Goal: Task Accomplishment & Management: Complete application form

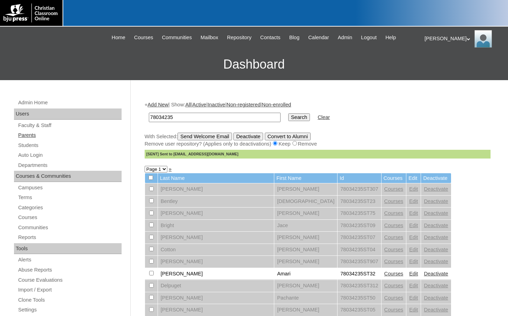
click at [21, 132] on link "Parents" at bounding box center [69, 135] width 104 height 9
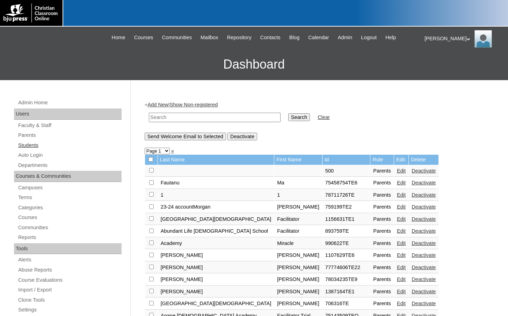
click at [53, 144] on link "Students" at bounding box center [69, 145] width 104 height 9
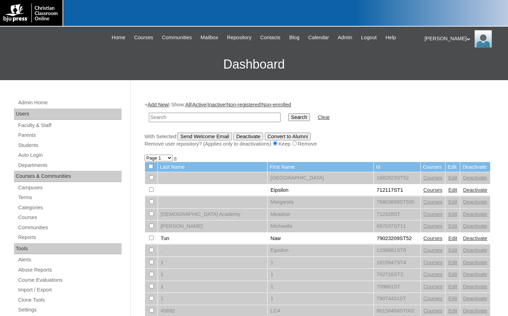
drag, startPoint x: 0, startPoint y: 0, endPoint x: 179, endPoint y: 116, distance: 213.8
click at [179, 116] on input "text" at bounding box center [215, 117] width 132 height 9
type input "696103"
click at [288, 113] on input "Search" at bounding box center [299, 117] width 22 height 8
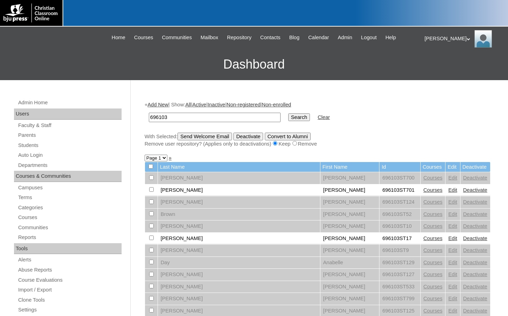
drag, startPoint x: 172, startPoint y: 117, endPoint x: 136, endPoint y: 117, distance: 36.7
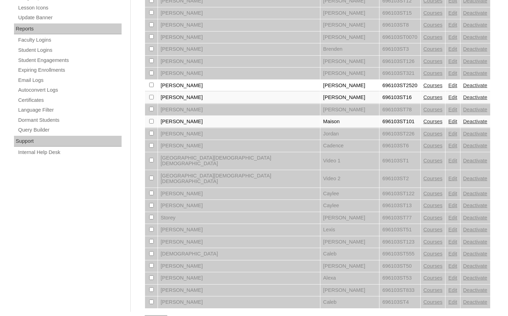
scroll to position [396, 0]
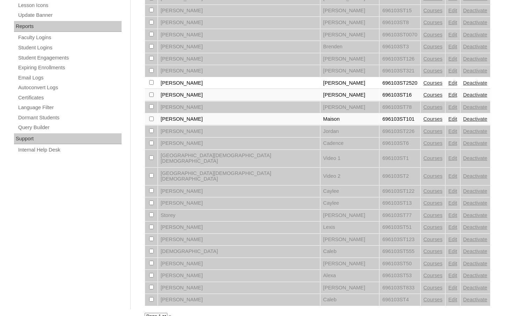
click at [146, 313] on select "Page 1" at bounding box center [156, 316] width 23 height 7
drag, startPoint x: 146, startPoint y: 305, endPoint x: 151, endPoint y: 303, distance: 4.9
click at [146, 313] on select "Page 1" at bounding box center [156, 316] width 23 height 7
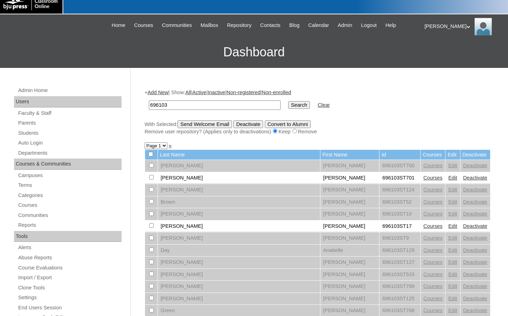
scroll to position [12, 0]
click at [154, 91] on link "Add New" at bounding box center [158, 93] width 21 height 6
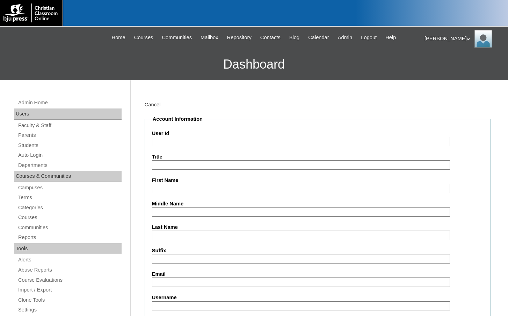
drag, startPoint x: 0, startPoint y: 0, endPoint x: 198, endPoint y: 145, distance: 244.9
click at [198, 145] on input "User Id" at bounding box center [301, 141] width 298 height 9
paste input "696103"
type input "696103ST18"
type input "Perry"
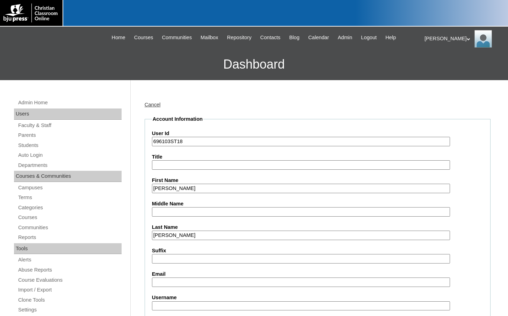
type input "Copeland"
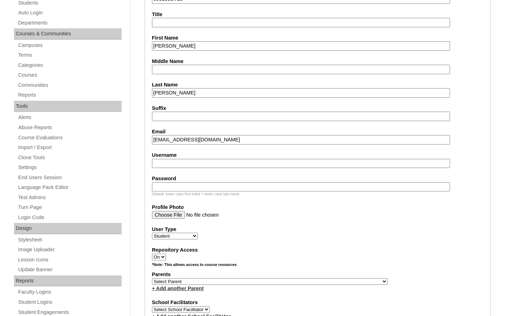
scroll to position [175, 0]
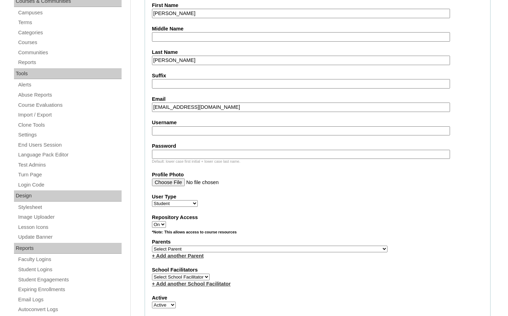
type input "copelacd@gmail.com"
click at [298, 249] on select "Select Parent , Fautanu, Ma 1, 1 23-24 accountMorgan, Jason 6th Street Mennonit…" at bounding box center [270, 248] width 236 height 7
select select "20881"
click at [318, 248] on div "Parents Select Parent , Fautanu, Ma 1, 1 23-24 accountMorgan, Jason 6th Street …" at bounding box center [317, 248] width 331 height 21
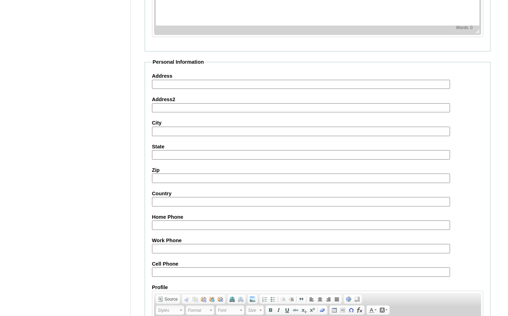
scroll to position [748, 0]
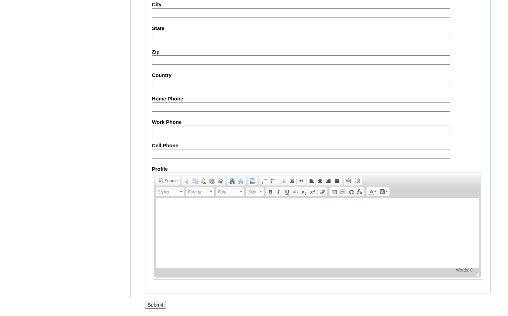
click at [159, 302] on input "Submit" at bounding box center [156, 305] width 22 height 8
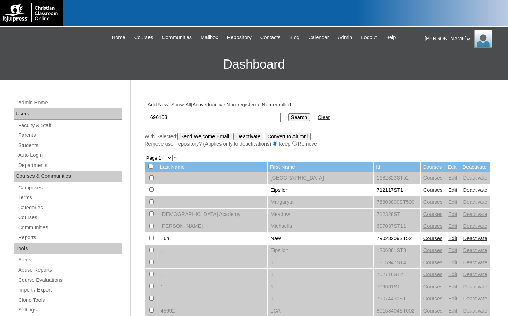
type input "696103"
click at [288, 115] on input "Search" at bounding box center [299, 117] width 22 height 8
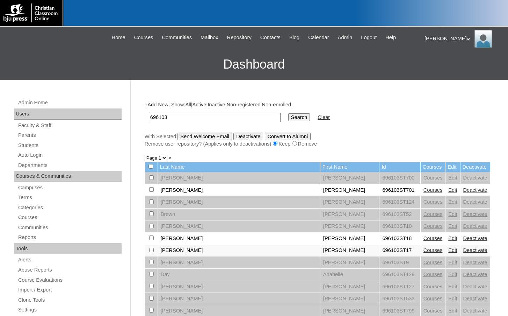
click at [424, 237] on link "Courses" at bounding box center [433, 238] width 19 height 6
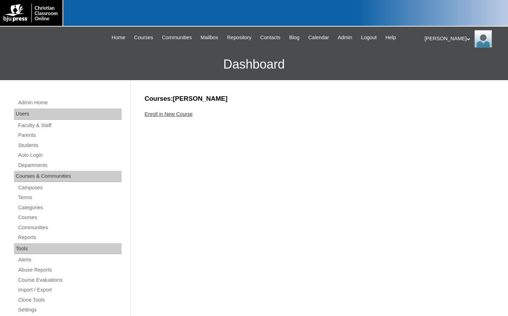
click at [191, 114] on link "Enroll in New Course" at bounding box center [169, 114] width 48 height 6
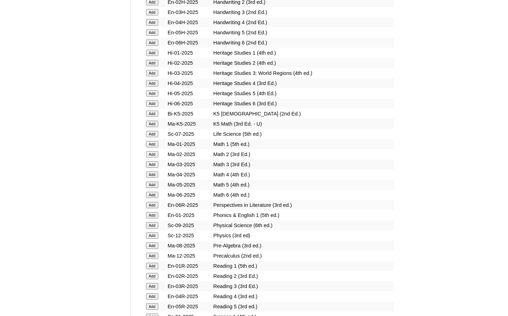
scroll to position [664, 0]
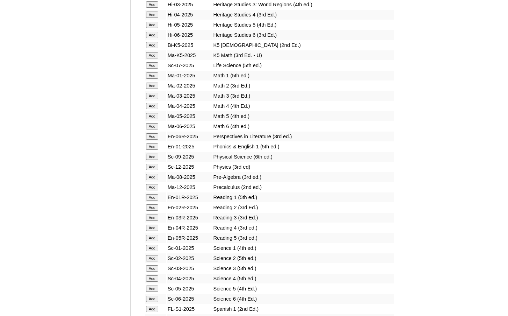
click at [151, 308] on input "Add" at bounding box center [152, 309] width 12 height 6
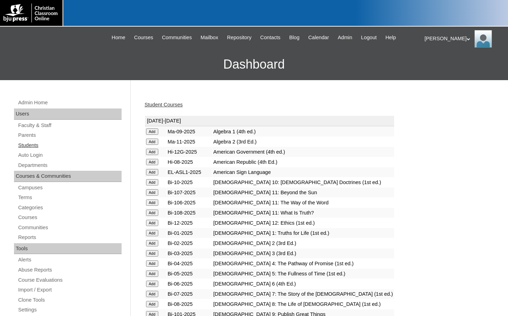
click at [33, 143] on link "Students" at bounding box center [69, 145] width 104 height 9
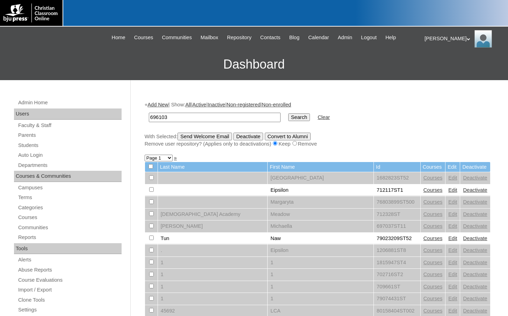
type input "696103"
click at [288, 115] on input "Search" at bounding box center [299, 117] width 22 height 8
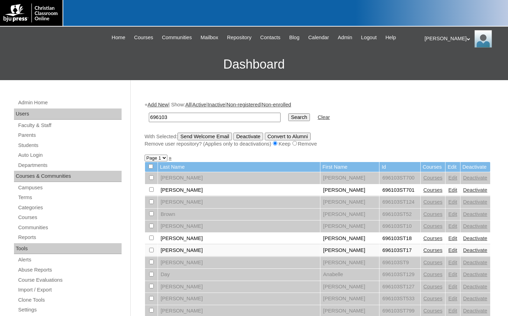
click at [151, 240] on input "checkbox" at bounding box center [151, 237] width 5 height 5
checkbox input "true"
click at [232, 135] on input "Send Welcome Email" at bounding box center [205, 137] width 55 height 8
